Goal: Task Accomplishment & Management: Manage account settings

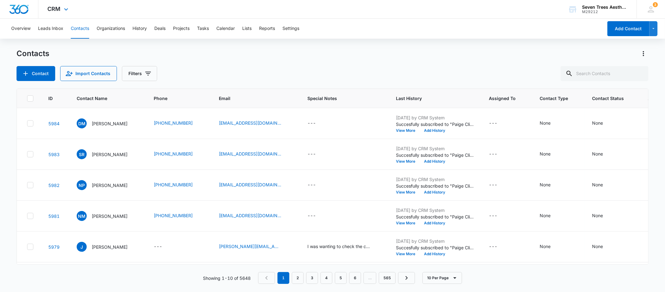
scroll to position [72, 0]
click at [437, 161] on button "Add History" at bounding box center [434, 162] width 30 height 4
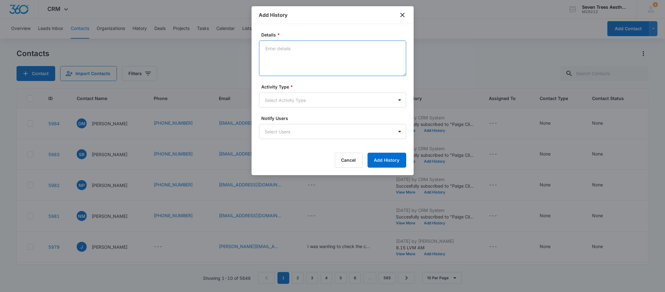
click at [293, 45] on textarea "Details *" at bounding box center [332, 59] width 147 height 36
type textarea "8.15 Booked online. AM"
click at [276, 101] on body "CRM Apps Reputation Websites Forms CRM Email Social Shop Payments POS Content A…" at bounding box center [332, 146] width 665 height 292
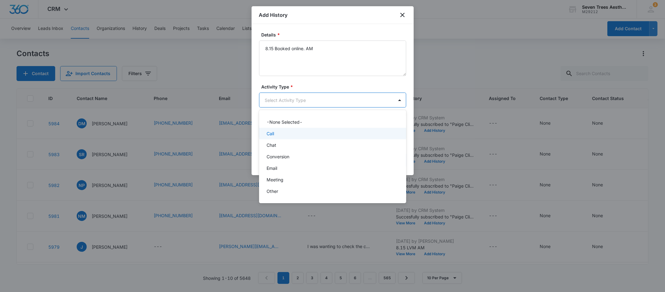
drag, startPoint x: 279, startPoint y: 134, endPoint x: 290, endPoint y: 138, distance: 12.0
click at [279, 134] on div "Call" at bounding box center [331, 133] width 131 height 7
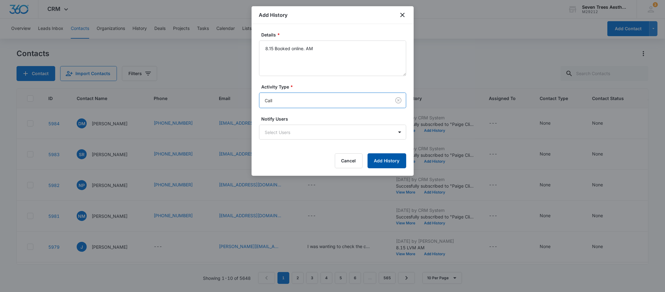
click at [396, 158] on button "Add History" at bounding box center [386, 160] width 39 height 15
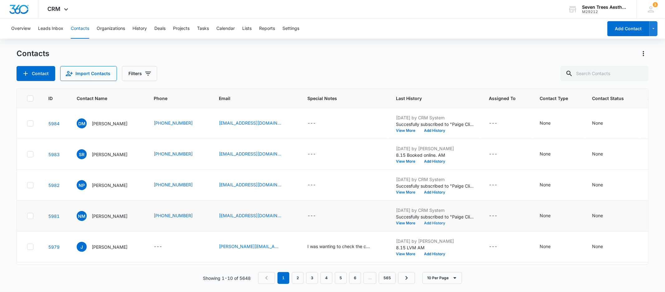
click at [433, 222] on button "Add History" at bounding box center [434, 223] width 30 height 4
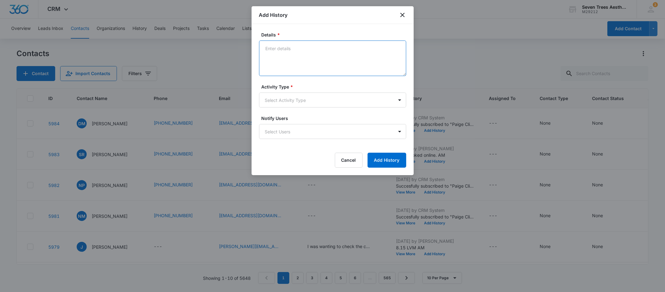
click at [307, 58] on textarea "Details *" at bounding box center [332, 59] width 147 height 36
type textarea "8.15 LVM AM"
click at [278, 105] on body "CRM Apps Reputation Websites Forms CRM Email Social Shop Payments POS Content A…" at bounding box center [332, 146] width 665 height 292
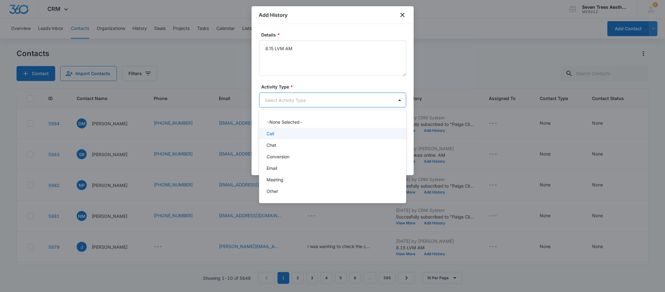
click at [278, 132] on div "Call" at bounding box center [331, 133] width 131 height 7
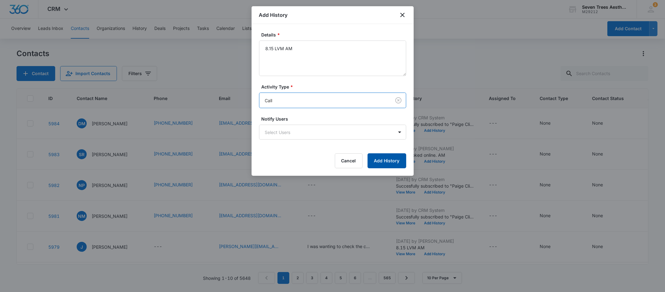
click at [390, 163] on button "Add History" at bounding box center [386, 160] width 39 height 15
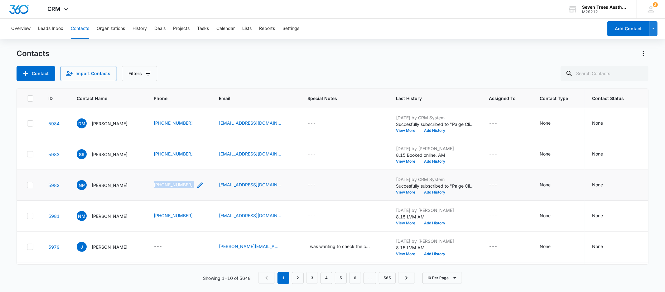
drag, startPoint x: 154, startPoint y: 183, endPoint x: 197, endPoint y: 185, distance: 43.7
click at [197, 185] on td "[PHONE_NUMBER]" at bounding box center [178, 185] width 65 height 31
copy div "[PHONE_NUMBER]"
click at [435, 190] on button "Add History" at bounding box center [434, 192] width 30 height 4
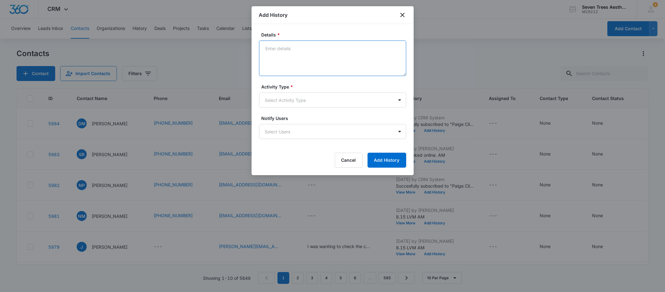
click at [287, 53] on textarea "Details *" at bounding box center [332, 59] width 147 height 36
type textarea "8.15 Patient was at work when I called -- sent booking link. AM"
click at [305, 94] on body "CRM Apps Reputation Websites Forms CRM Email Social Shop Payments POS Content A…" at bounding box center [332, 146] width 665 height 292
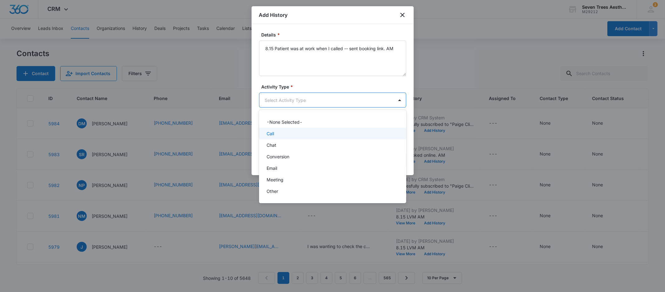
drag, startPoint x: 283, startPoint y: 128, endPoint x: 299, endPoint y: 136, distance: 18.0
click at [283, 128] on div "Call" at bounding box center [332, 134] width 147 height 12
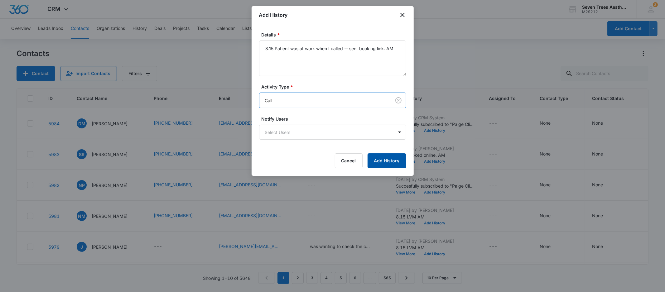
click at [397, 165] on button "Add History" at bounding box center [386, 160] width 39 height 15
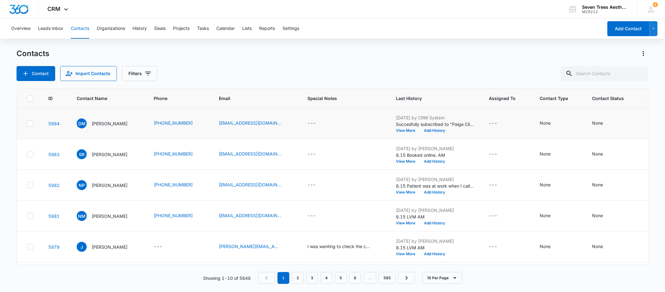
click at [437, 127] on div "[DATE] by CRM System Succesfully subscribed to "Paige Client List". View More A…" at bounding box center [435, 123] width 78 height 18
click at [436, 130] on button "Add History" at bounding box center [434, 131] width 30 height 4
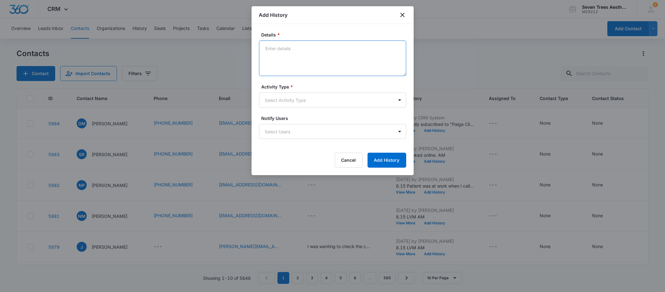
click at [308, 52] on textarea "Details *" at bounding box center [332, 59] width 147 height 36
type textarea "8.15 Booked online. AM"
click at [302, 94] on body "CRM Apps Reputation Websites Forms CRM Email Social Shop Payments POS Content A…" at bounding box center [332, 146] width 665 height 292
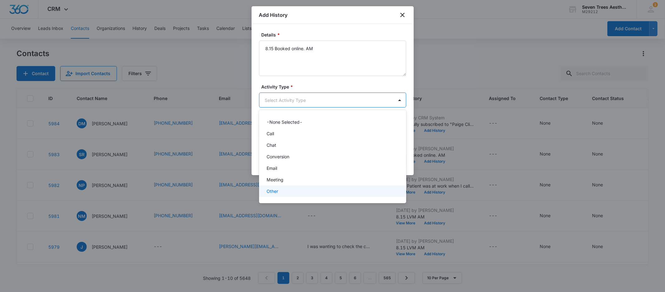
drag, startPoint x: 274, startPoint y: 191, endPoint x: 278, endPoint y: 191, distance: 4.4
click at [274, 191] on p "Other" at bounding box center [272, 191] width 12 height 7
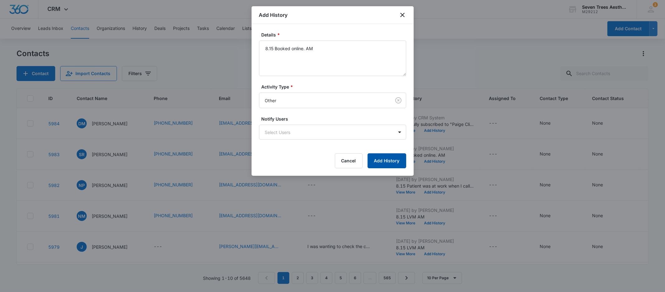
click at [393, 161] on button "Add History" at bounding box center [386, 160] width 39 height 15
